Goal: Task Accomplishment & Management: Use online tool/utility

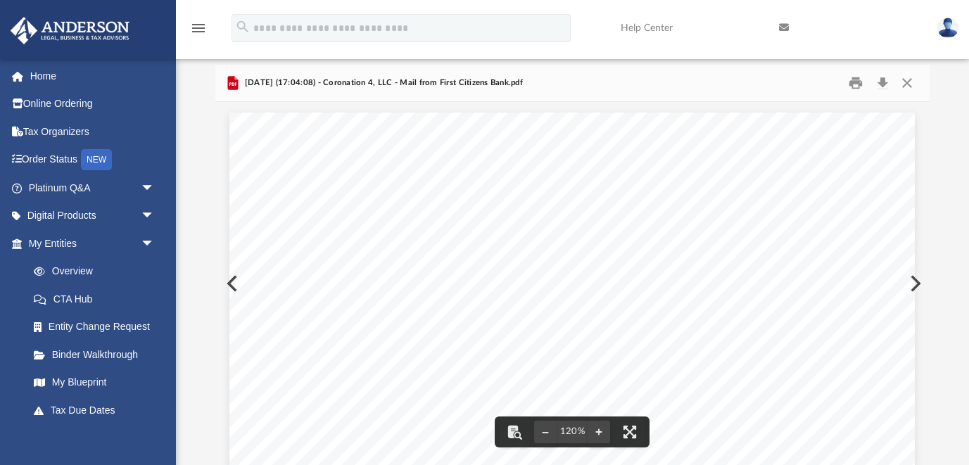
scroll to position [309, 0]
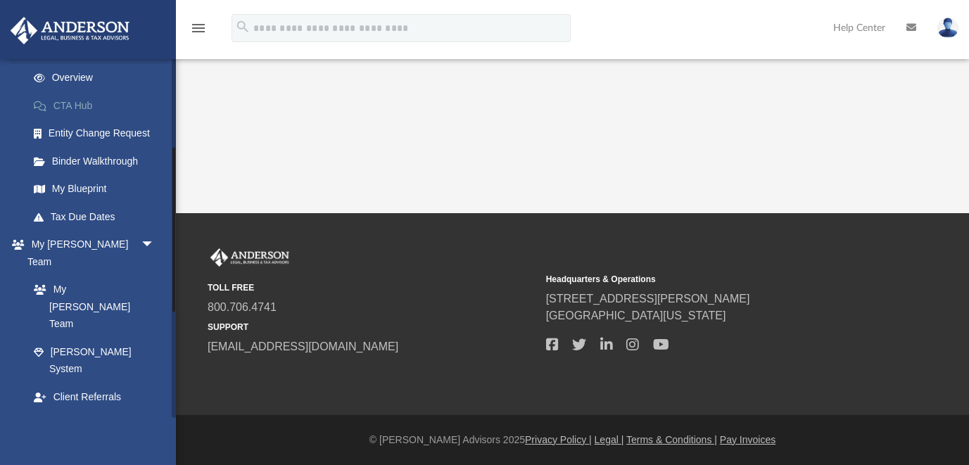
scroll to position [193, 0]
click at [63, 439] on link "Box" at bounding box center [98, 453] width 156 height 28
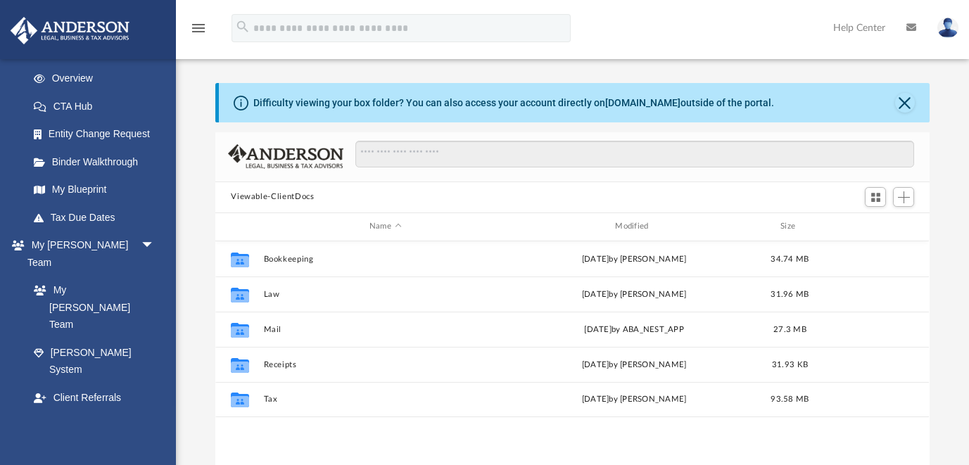
scroll to position [319, 713]
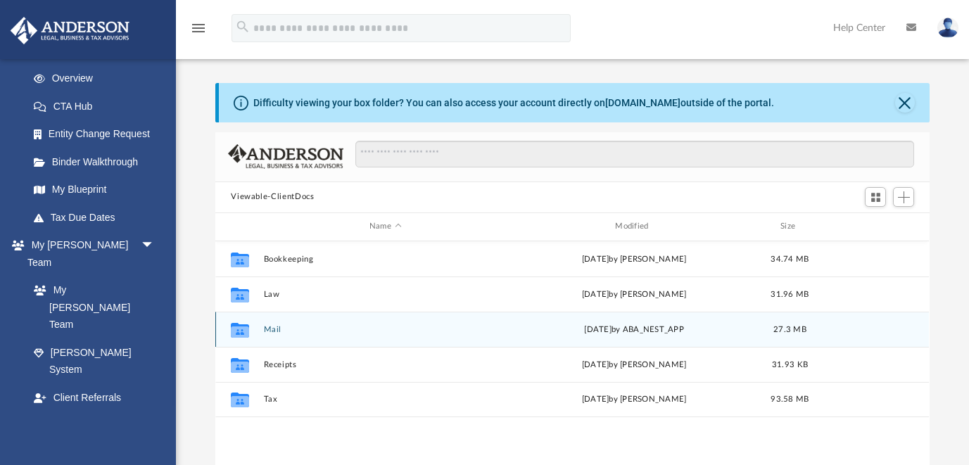
click at [268, 328] on button "Mail" at bounding box center [385, 329] width 243 height 9
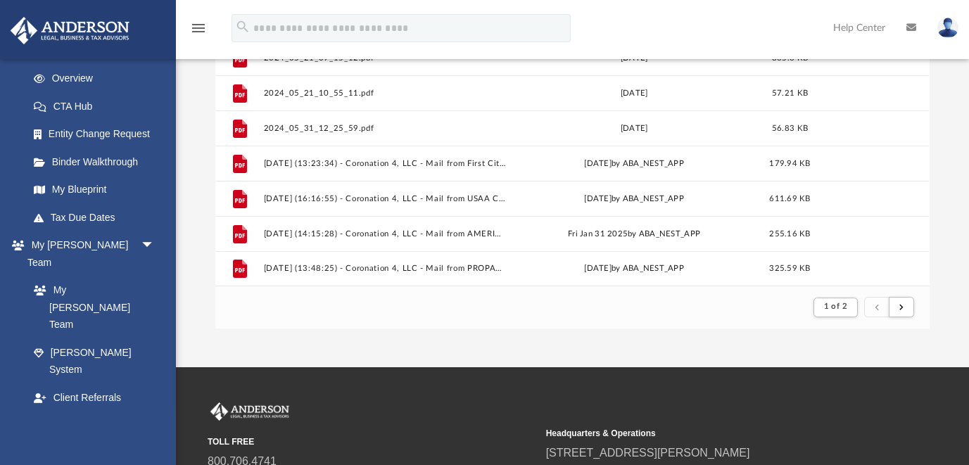
scroll to position [357, 0]
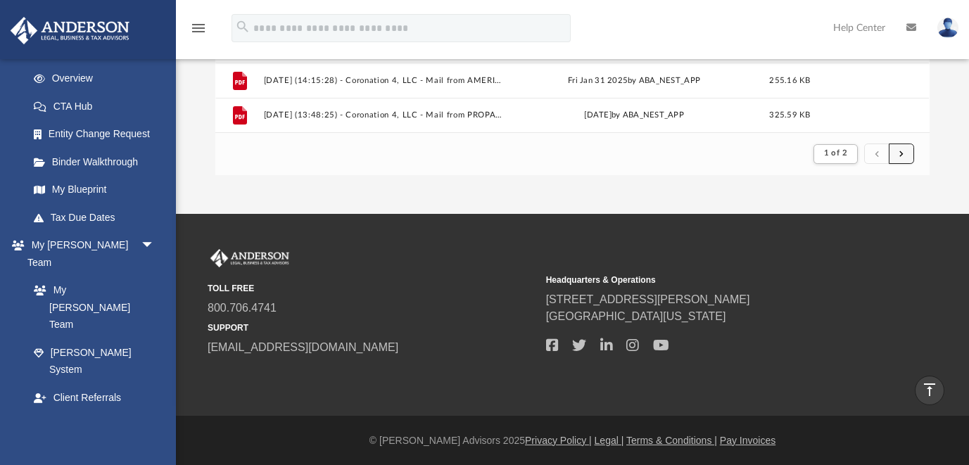
click at [900, 158] on span "submit" at bounding box center [901, 154] width 4 height 8
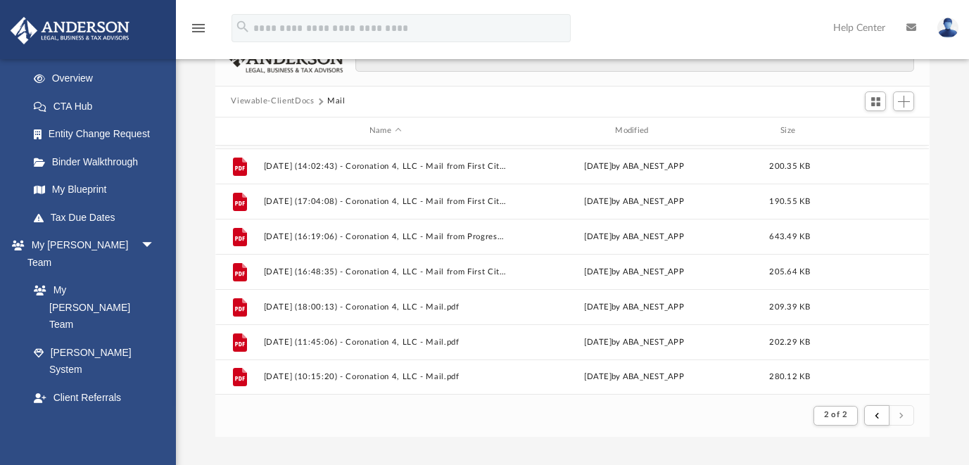
scroll to position [98, 0]
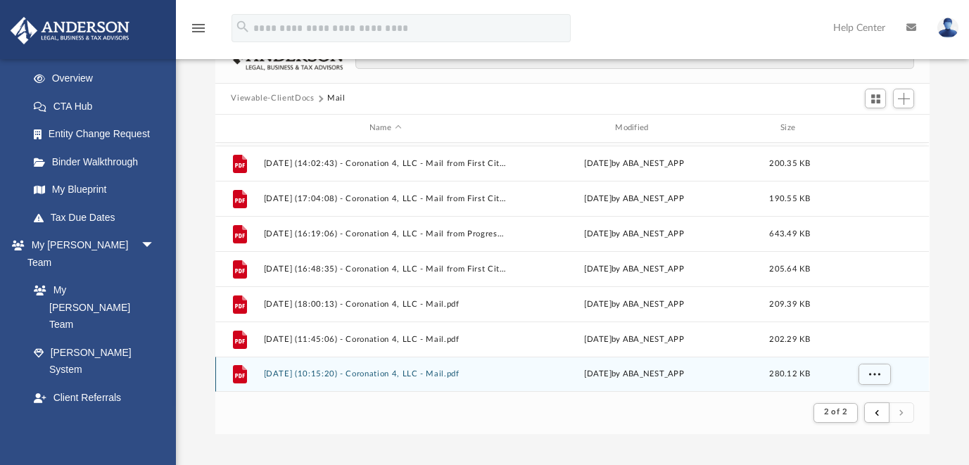
click at [393, 371] on button "2025.09.24 (10:15:20) - Coronation 4, LLC - Mail.pdf" at bounding box center [385, 373] width 243 height 9
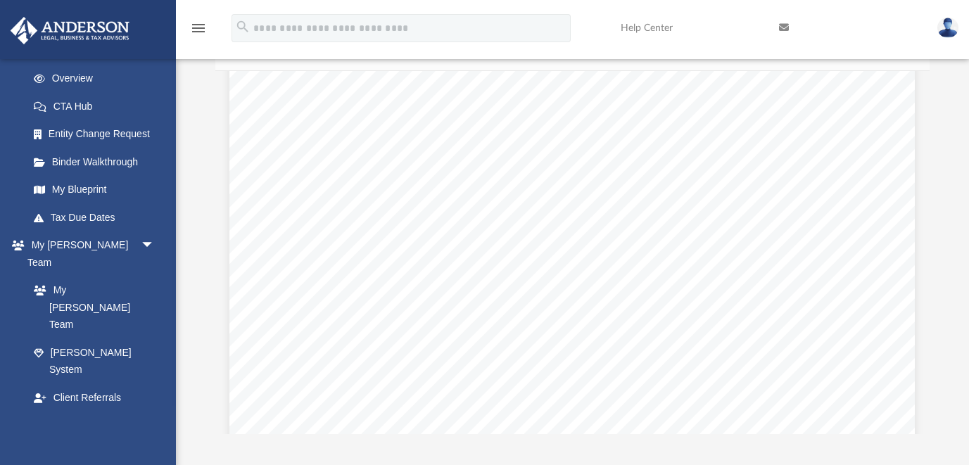
scroll to position [162, 0]
